Goal: Information Seeking & Learning: Learn about a topic

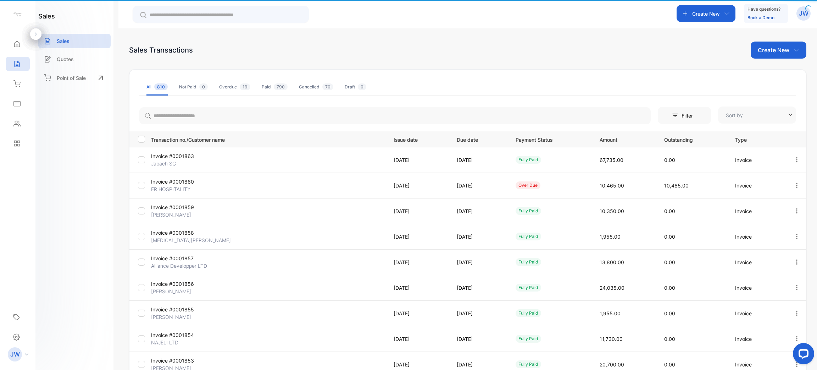
type input "**********"
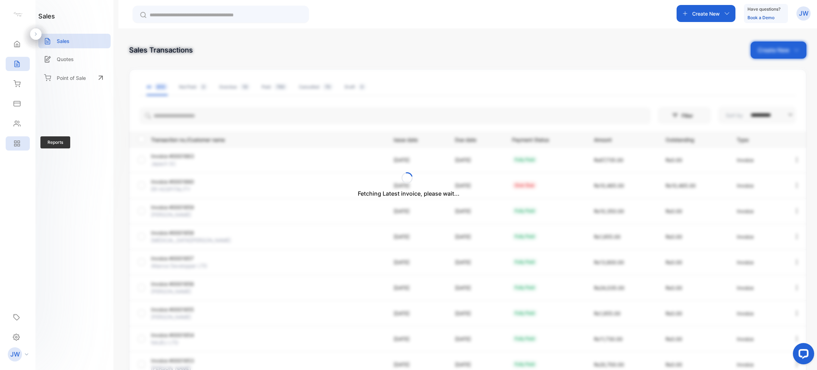
click at [22, 145] on div "Reports" at bounding box center [18, 143] width 24 height 14
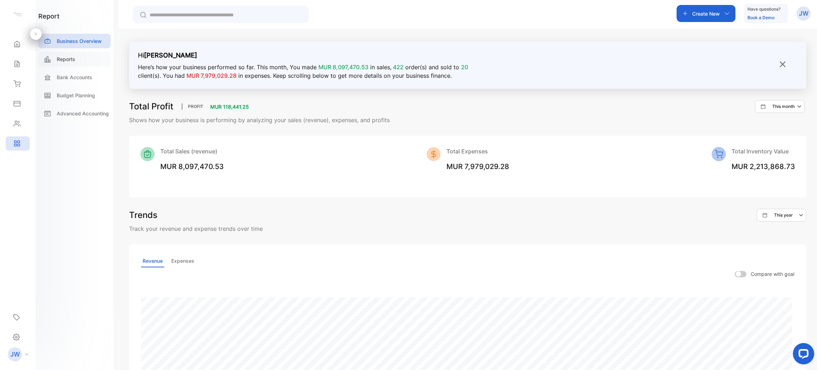
click at [96, 57] on div "Reports" at bounding box center [74, 59] width 72 height 15
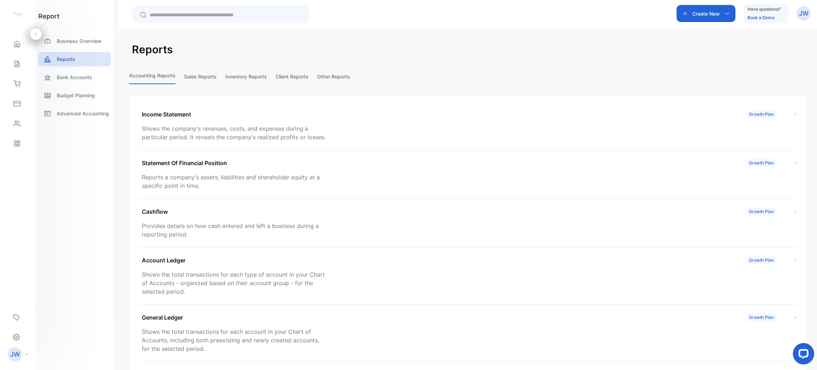
click at [197, 83] on button "Sales reports" at bounding box center [200, 76] width 33 height 15
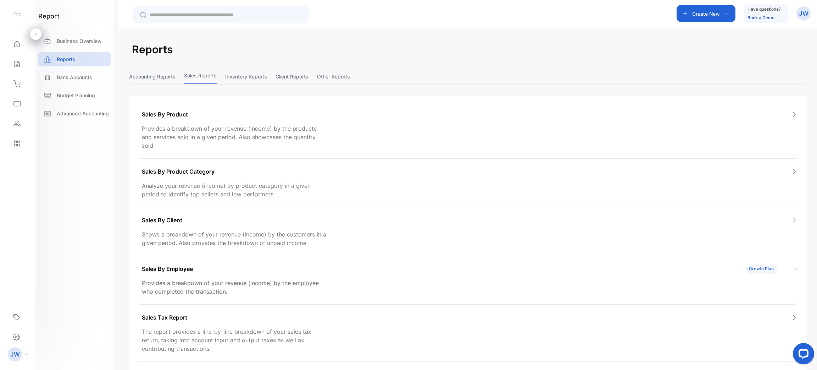
drag, startPoint x: 263, startPoint y: 270, endPoint x: 266, endPoint y: 255, distance: 15.9
click at [264, 262] on div "Sales By Employee Growth Plan Provides a breakdown of your revenue (income) by …" at bounding box center [468, 280] width 660 height 49
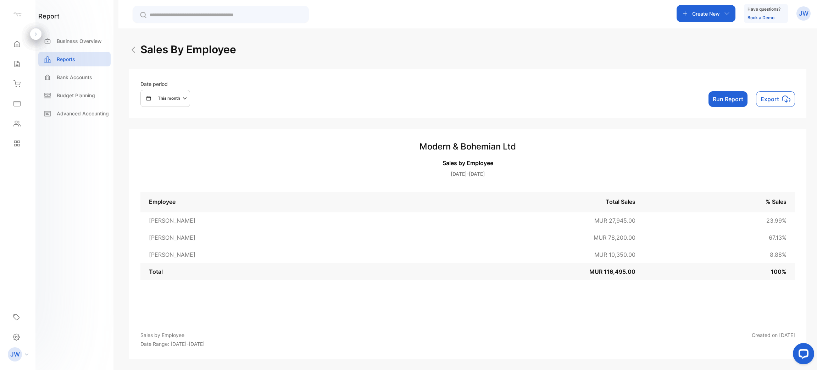
click at [359, 72] on div "Date period This month Run Report Export" at bounding box center [467, 93] width 677 height 49
click at [735, 101] on button "Run Report" at bounding box center [728, 99] width 39 height 16
drag, startPoint x: 593, startPoint y: 237, endPoint x: 646, endPoint y: 237, distance: 53.2
click at [646, 237] on tr "[PERSON_NAME] MUR 78,200.00 67.13 %" at bounding box center [467, 237] width 655 height 17
click at [612, 238] on span "MUR 78,200.00" at bounding box center [615, 237] width 42 height 7
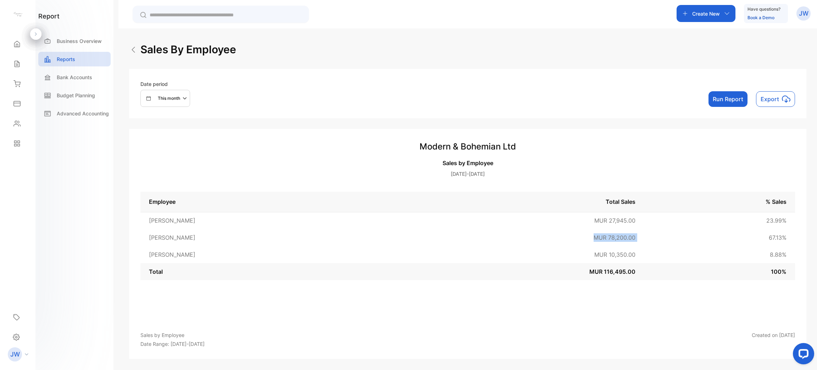
drag, startPoint x: 593, startPoint y: 236, endPoint x: 693, endPoint y: 238, distance: 100.1
click at [693, 238] on tr "[PERSON_NAME] MUR 78,200.00 67.13 %" at bounding box center [467, 237] width 655 height 17
click at [605, 248] on td "MUR 10,350.00" at bounding box center [518, 254] width 251 height 17
click at [17, 65] on icon at bounding box center [17, 64] width 5 height 6
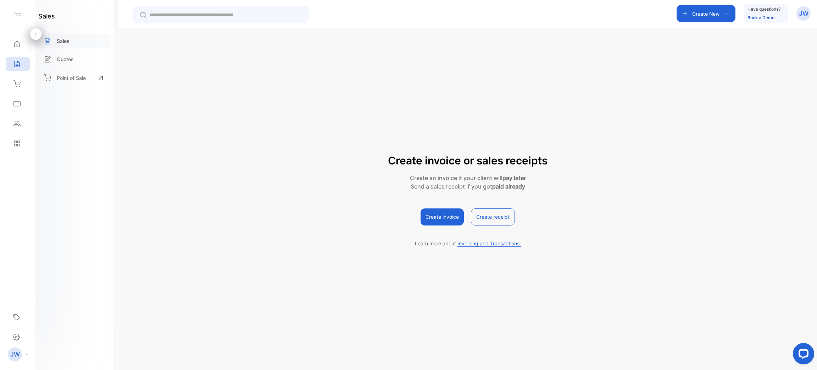
click at [86, 42] on div "Sales" at bounding box center [74, 41] width 72 height 15
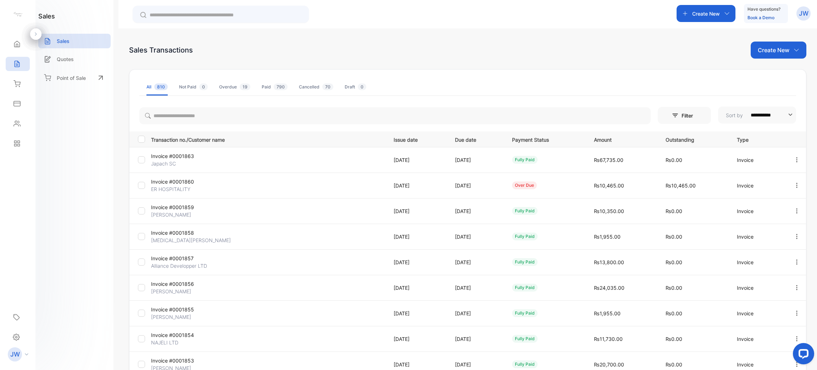
click at [178, 156] on p "Invoice #0001863" at bounding box center [190, 155] width 78 height 7
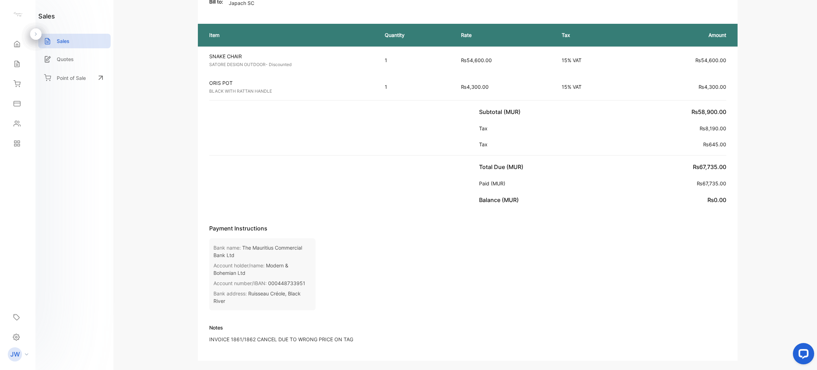
scroll to position [106, 0]
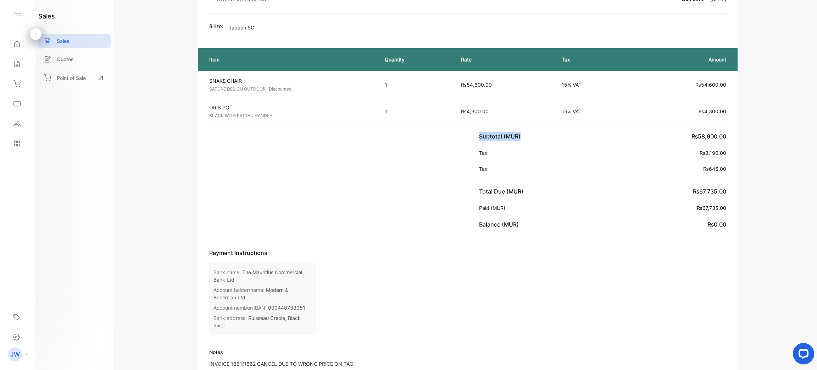
drag, startPoint x: 688, startPoint y: 134, endPoint x: 740, endPoint y: 134, distance: 51.4
click at [740, 134] on div "Modern & Bohemian Ltd Unit G6 Vanilla Connect, [GEOGRAPHIC_DATA], [GEOGRAPHIC_D…" at bounding box center [468, 225] width 675 height 577
click at [724, 133] on span "₨58,900.00" at bounding box center [709, 136] width 35 height 7
drag, startPoint x: 725, startPoint y: 133, endPoint x: 671, endPoint y: 133, distance: 53.6
click at [671, 133] on div "Subtotal (MUR) ₨58,900.00 Tax ₨8,190.00 Tax ₨645.00" at bounding box center [603, 152] width 270 height 55
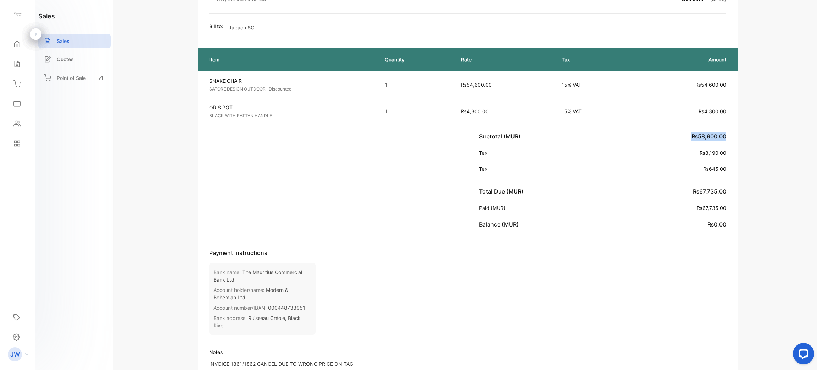
click at [634, 134] on div "Subtotal (MUR) ₨58,900.00" at bounding box center [602, 136] width 247 height 9
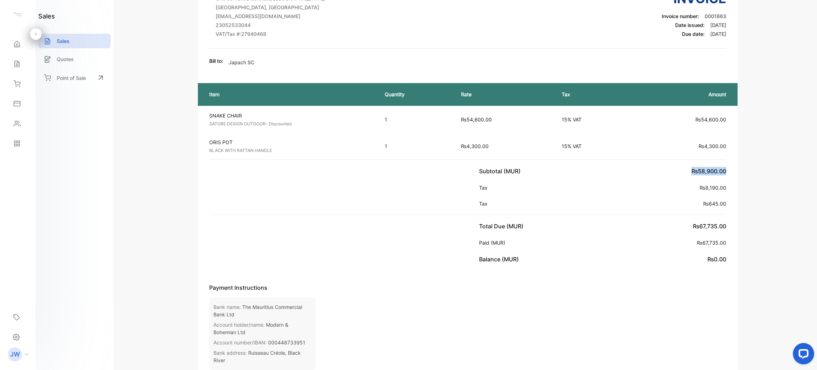
scroll to position [53, 0]
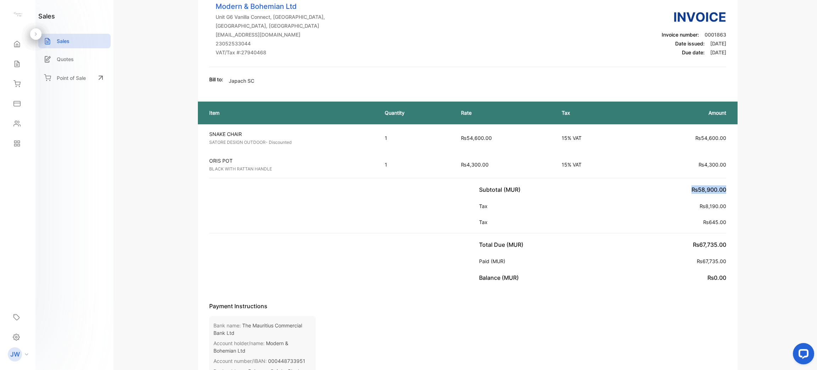
click at [670, 189] on div "Subtotal (MUR) ₨58,900.00" at bounding box center [602, 189] width 247 height 9
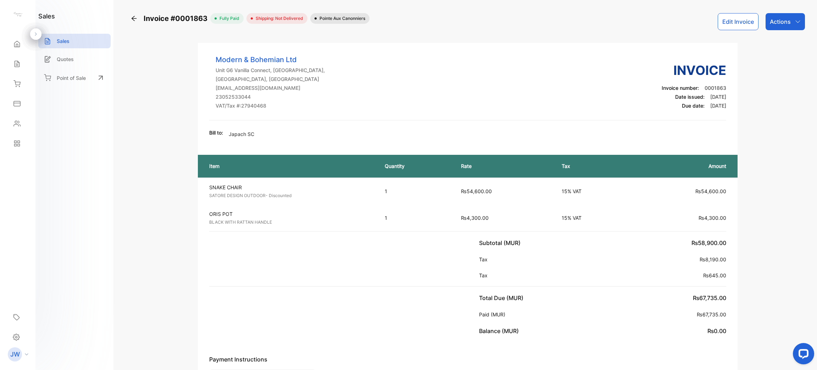
click at [135, 21] on icon at bounding box center [134, 18] width 7 height 7
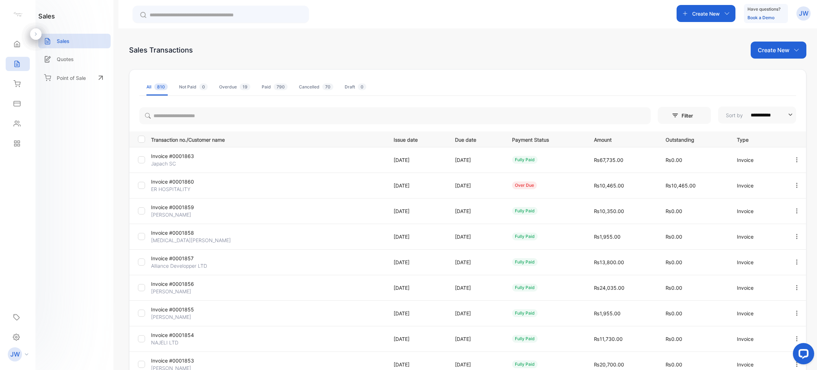
click at [183, 182] on p "Invoice #0001860" at bounding box center [190, 181] width 78 height 7
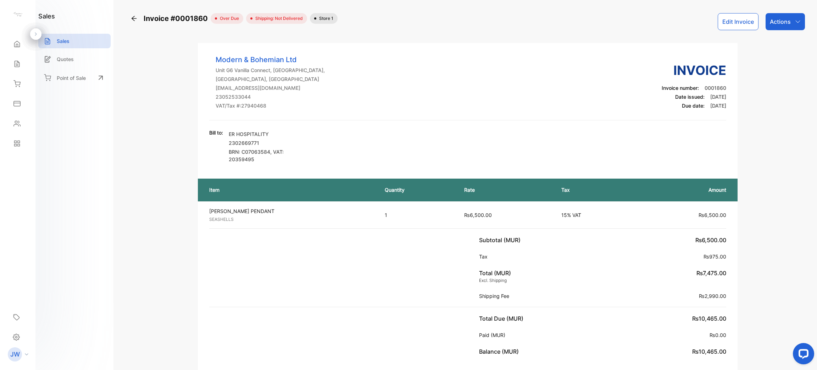
click at [132, 17] on icon at bounding box center [134, 18] width 7 height 7
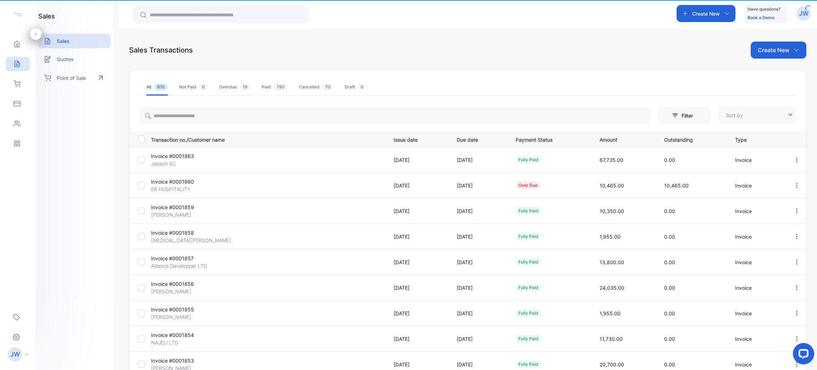
type input "**********"
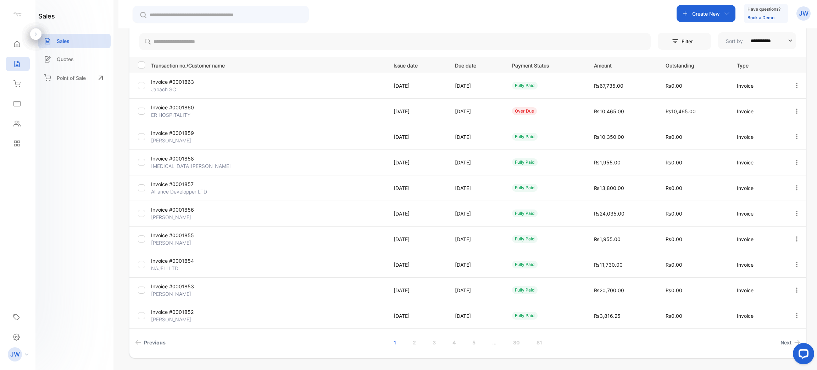
scroll to position [95, 0]
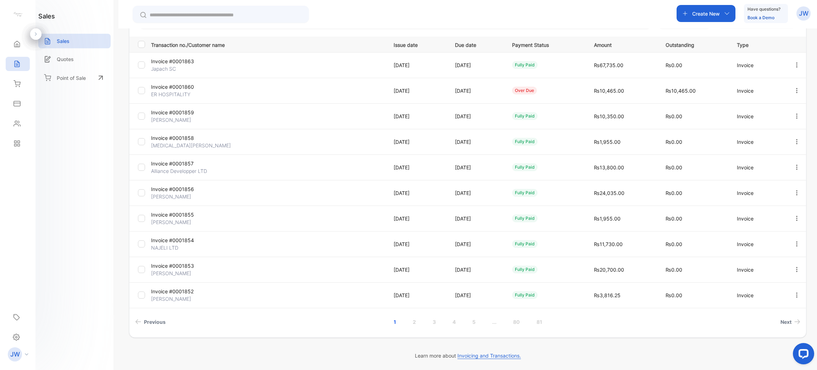
click at [165, 66] on p "Japach SC" at bounding box center [190, 68] width 78 height 7
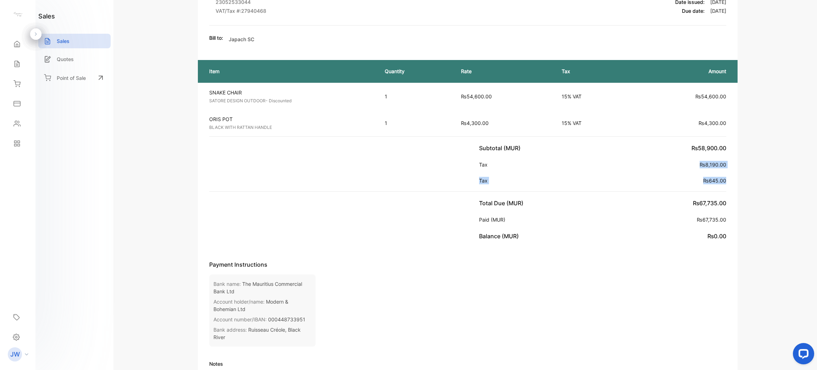
drag, startPoint x: 697, startPoint y: 161, endPoint x: 725, endPoint y: 183, distance: 35.9
click at [725, 183] on div "Subtotal (MUR) ₨58,900.00 Tax ₨8,190.00 Tax ₨645.00" at bounding box center [603, 164] width 270 height 55
click at [709, 187] on div "Tax ₨645.00" at bounding box center [602, 180] width 247 height 16
drag, startPoint x: 701, startPoint y: 161, endPoint x: 729, endPoint y: 184, distance: 35.6
click at [729, 184] on div "Subtotal (MUR) ₨58,900.00 Tax ₨8,190.00 Tax ₨645.00" at bounding box center [603, 164] width 270 height 55
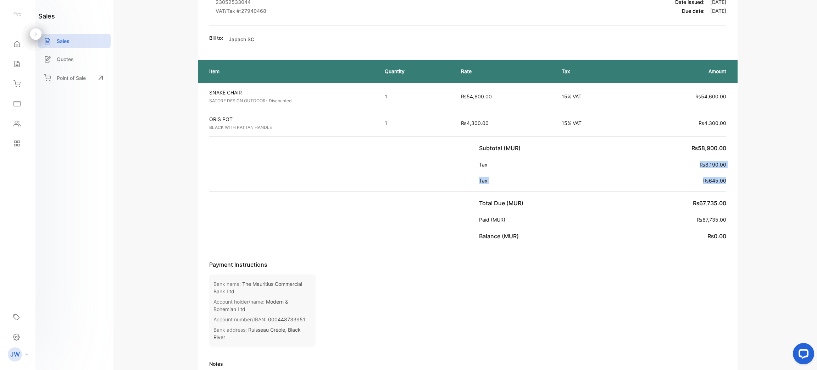
click at [729, 184] on div "Subtotal (MUR) ₨58,900.00 Tax ₨8,190.00 Tax ₨645.00" at bounding box center [603, 164] width 270 height 55
drag, startPoint x: 686, startPoint y: 202, endPoint x: 748, endPoint y: 199, distance: 62.2
click at [748, 199] on div "Modern & Bohemian Ltd Unit G6 Vanilla Connect, [GEOGRAPHIC_DATA], [GEOGRAPHIC_D…" at bounding box center [468, 236] width 675 height 577
click at [581, 206] on div "Total Due (MUR) ₨67,735.00" at bounding box center [602, 203] width 247 height 9
click at [533, 193] on div "Total Due (MUR) ₨67,735.00 Paid (MUR) ₨67,735.00 Balance (MUR) ₨0.00" at bounding box center [603, 220] width 270 height 56
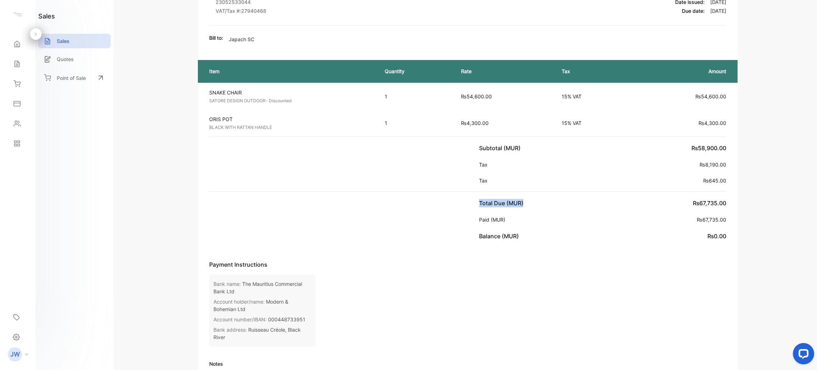
click at [500, 201] on p "Total Due (MUR)" at bounding box center [502, 203] width 47 height 9
click at [572, 198] on div "Total Due (MUR) ₨67,735.00" at bounding box center [602, 202] width 247 height 17
click at [606, 337] on div "Payment Instructions Payment Instructions Bank name: The Mauritius Commercial B…" at bounding box center [467, 306] width 517 height 93
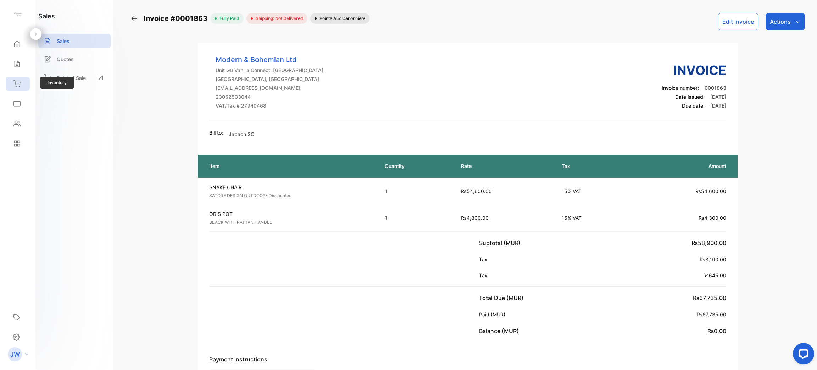
click at [16, 83] on icon at bounding box center [16, 83] width 7 height 7
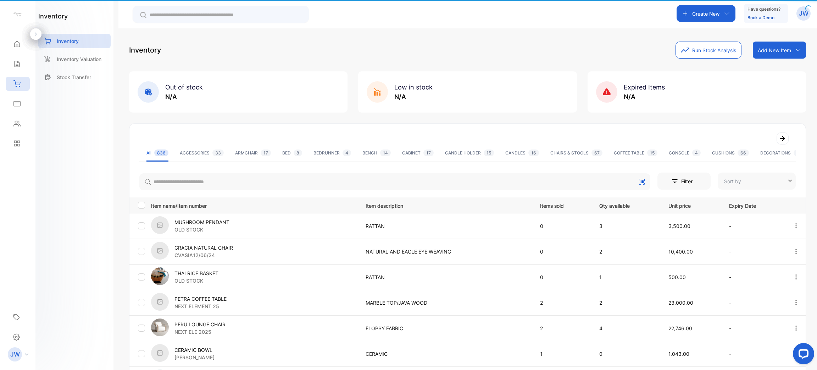
type input "**********"
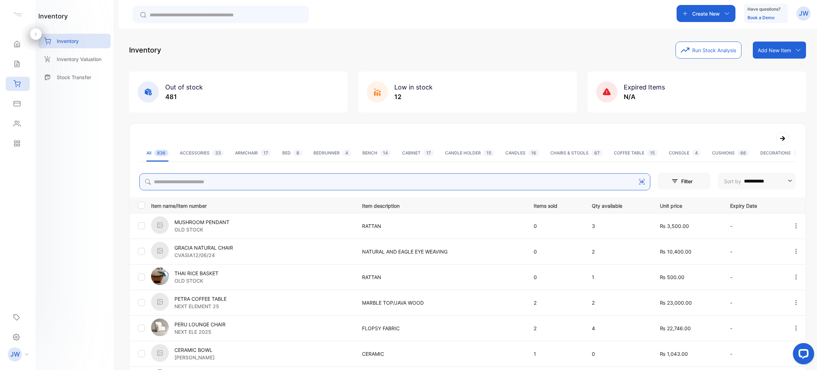
click at [233, 179] on input "search" at bounding box center [394, 181] width 511 height 17
type input "******"
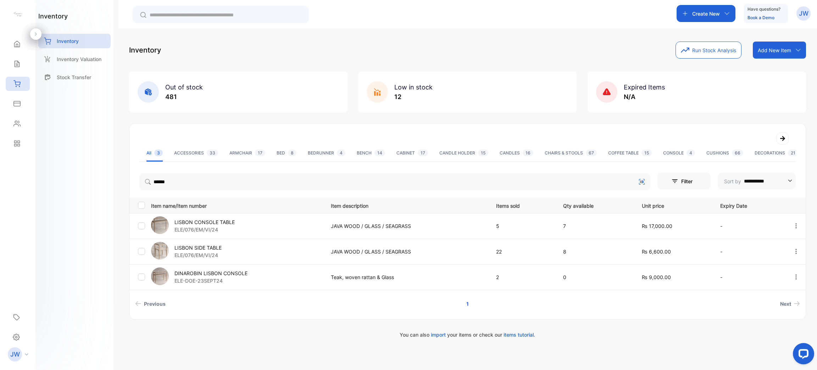
click at [206, 250] on p "LISBON SIDE TABLE" at bounding box center [198, 247] width 47 height 7
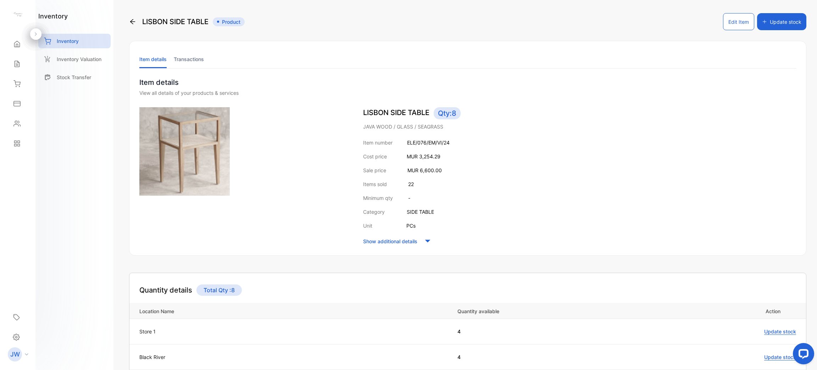
click at [200, 61] on li "Transactions" at bounding box center [189, 59] width 30 height 18
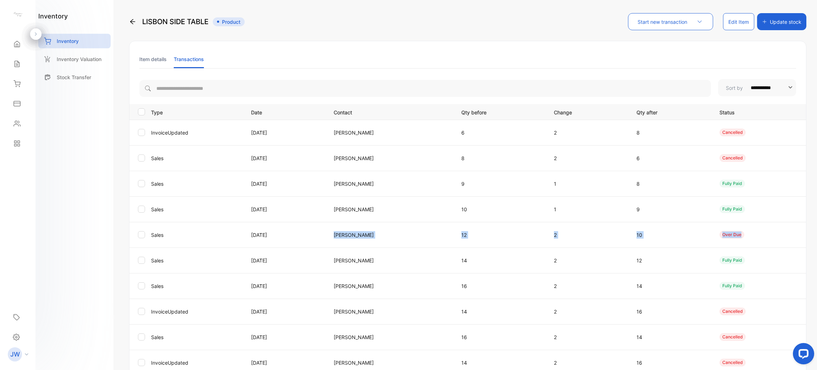
drag, startPoint x: 338, startPoint y: 236, endPoint x: 787, endPoint y: 238, distance: 449.4
click at [787, 238] on tr "Sales [DATE] [PERSON_NAME] 12 2 10 over due" at bounding box center [467, 235] width 677 height 26
click at [671, 242] on td "10" at bounding box center [669, 235] width 83 height 26
drag, startPoint x: 242, startPoint y: 233, endPoint x: 342, endPoint y: 233, distance: 100.0
click at [342, 233] on tr "Sales [DATE] [PERSON_NAME] 12 2 10 over due" at bounding box center [467, 235] width 677 height 26
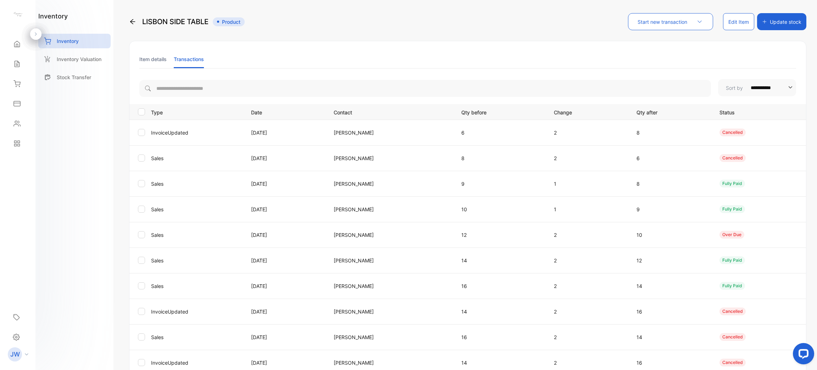
click at [393, 232] on p "[PERSON_NAME]" at bounding box center [390, 234] width 113 height 7
drag, startPoint x: 726, startPoint y: 235, endPoint x: 780, endPoint y: 231, distance: 54.4
click at [780, 231] on div "over due" at bounding box center [760, 235] width 81 height 8
click at [734, 229] on td "over due" at bounding box center [758, 235] width 95 height 26
click at [157, 60] on li "Item details" at bounding box center [152, 59] width 27 height 18
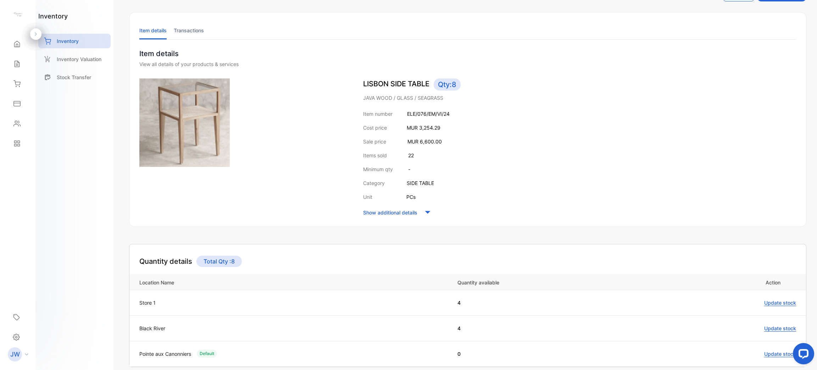
scroll to position [53, 0]
